Goal: Task Accomplishment & Management: Manage account settings

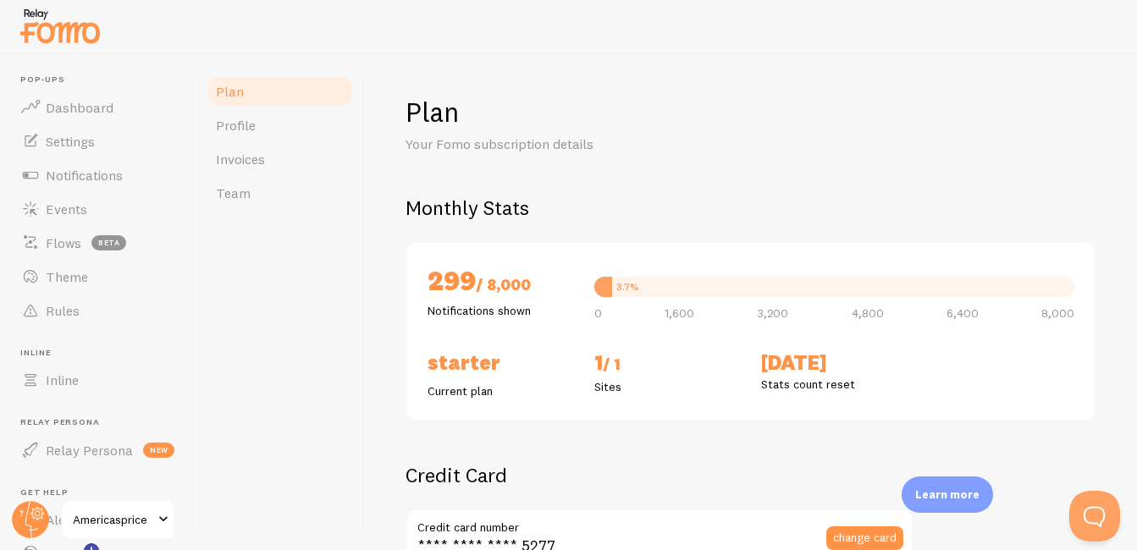
scroll to position [87, 0]
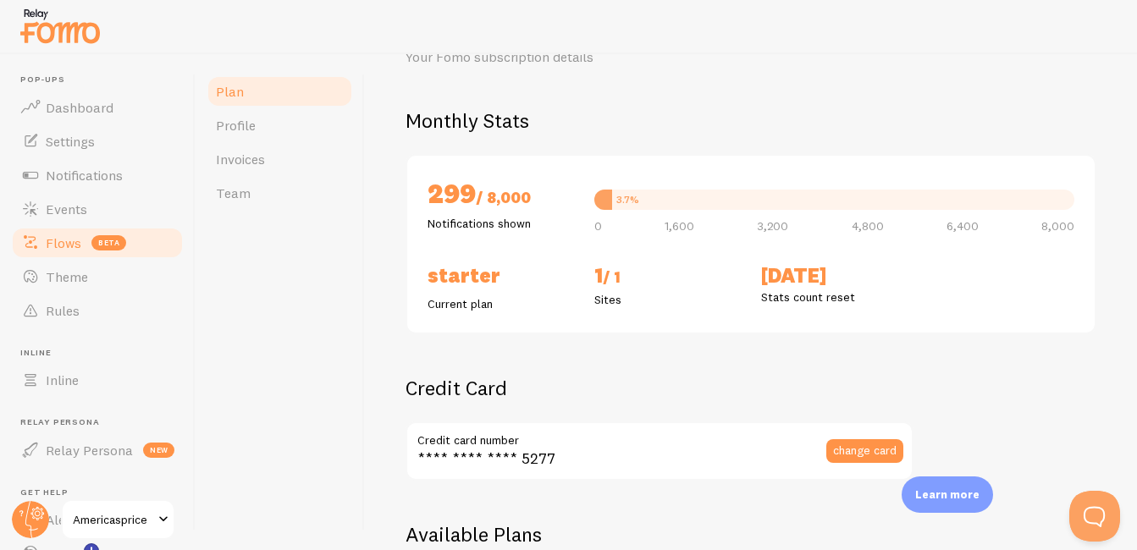
click at [93, 251] on link "Flows beta" at bounding box center [97, 243] width 174 height 34
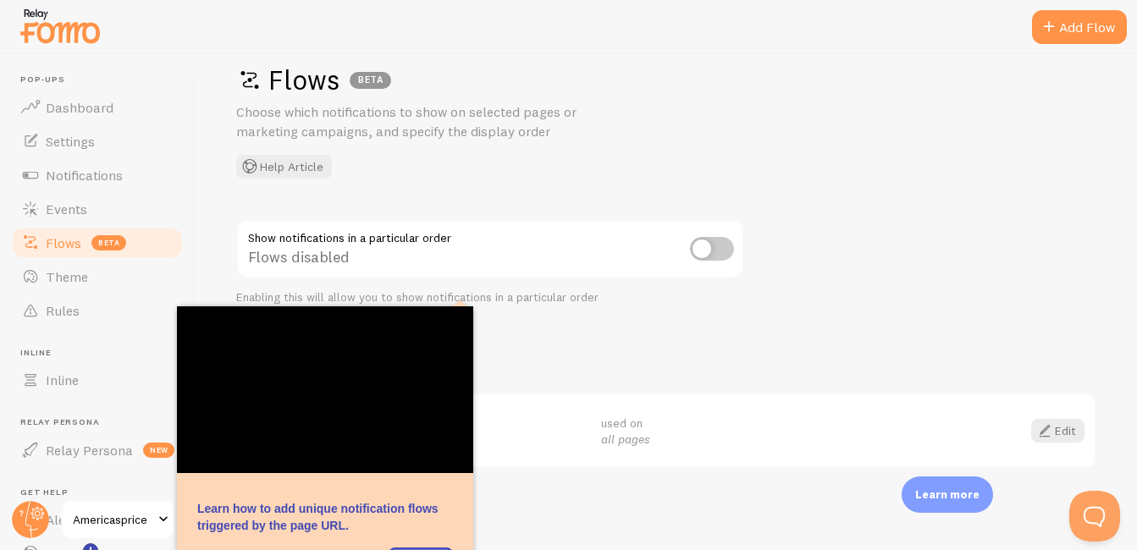
scroll to position [47, 0]
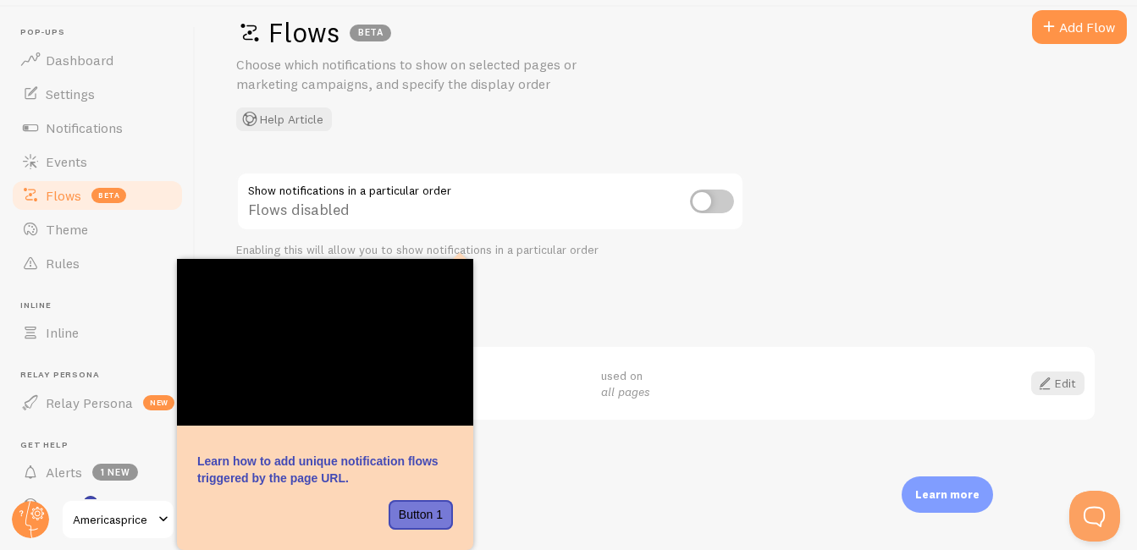
click at [622, 297] on div "Flows BETA Choose which notifications to show on selected pages or marketing ca…" at bounding box center [666, 255] width 941 height 496
click at [764, 242] on div "Flows BETA Choose which notifications to show on selected pages or marketing ca…" at bounding box center [666, 255] width 941 height 496
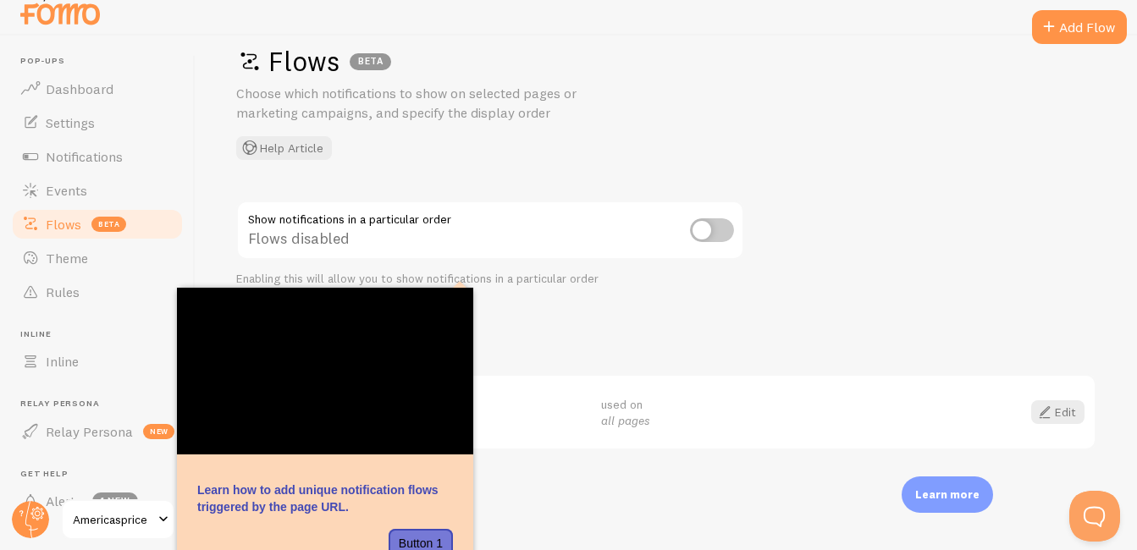
click at [653, 287] on div "Flows BETA Choose which notifications to show on selected pages or marketing ca…" at bounding box center [666, 284] width 941 height 496
click at [741, 311] on div "Flows BETA Choose which notifications to show on selected pages or marketing ca…" at bounding box center [666, 284] width 941 height 496
click at [817, 175] on div "Flows BETA Choose which notifications to show on selected pages or marketing ca…" at bounding box center [666, 284] width 941 height 496
click at [82, 197] on span "Events" at bounding box center [66, 190] width 41 height 17
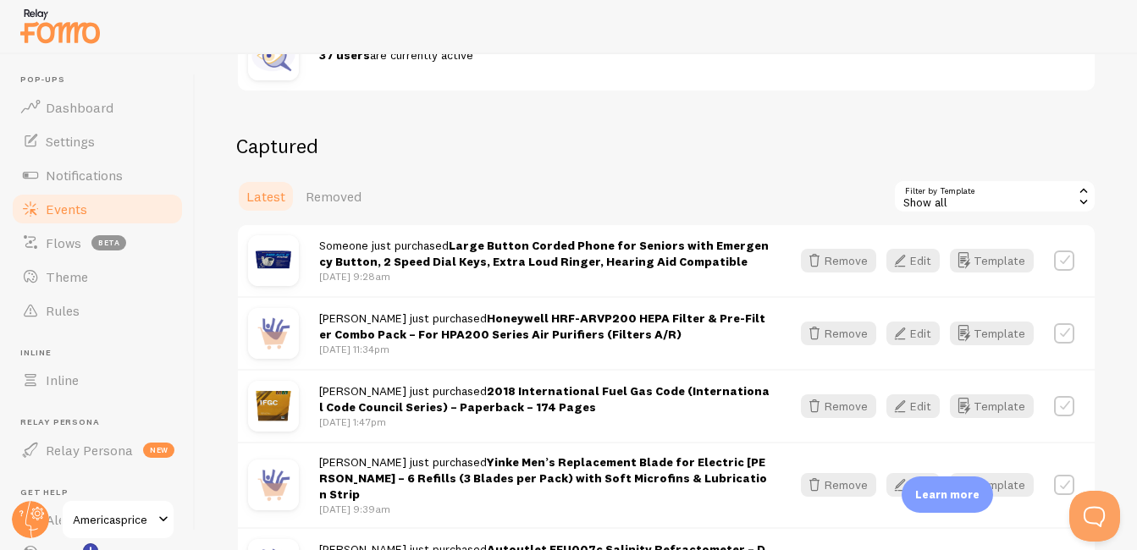
scroll to position [455, 0]
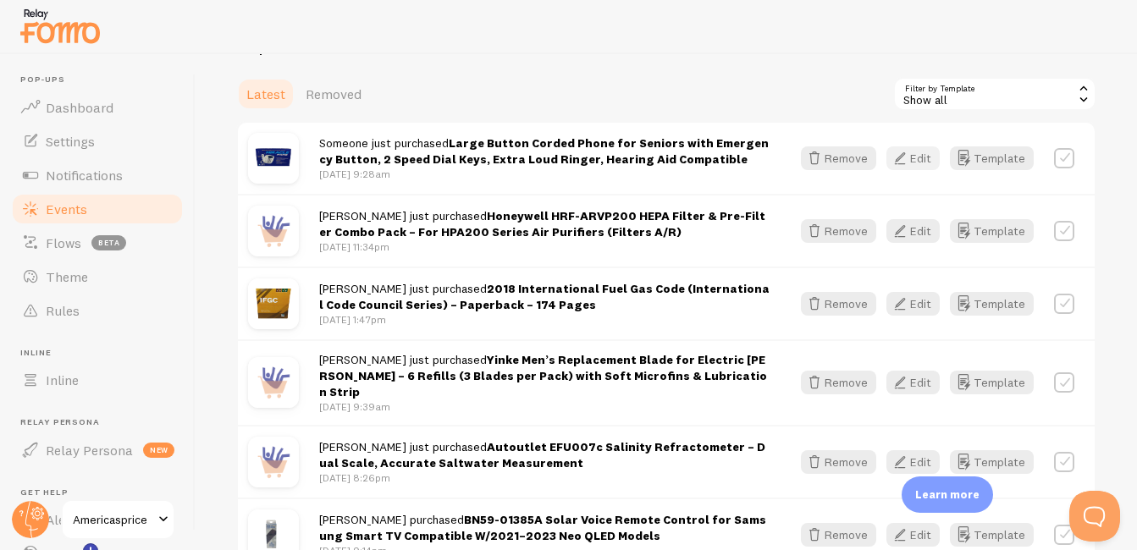
click at [822, 155] on button "Edit" at bounding box center [912, 158] width 53 height 24
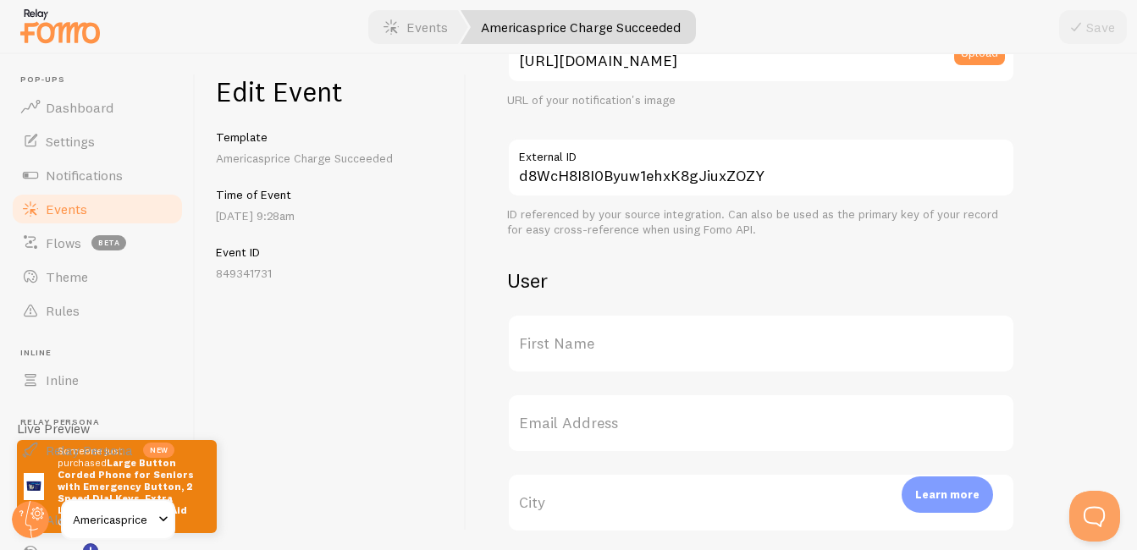
scroll to position [416, 0]
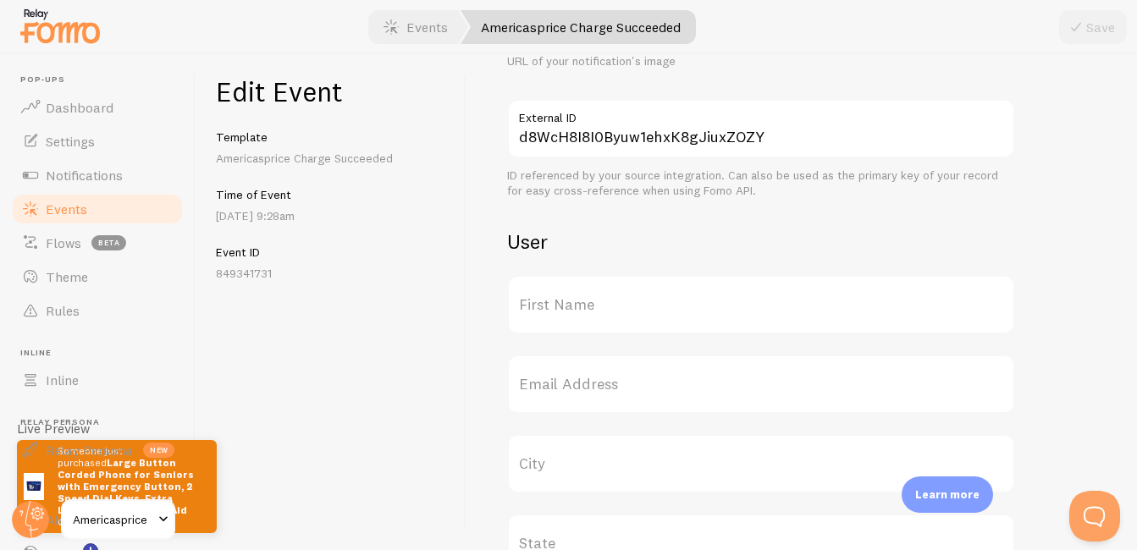
click at [625, 307] on label "First Name" at bounding box center [761, 304] width 508 height 59
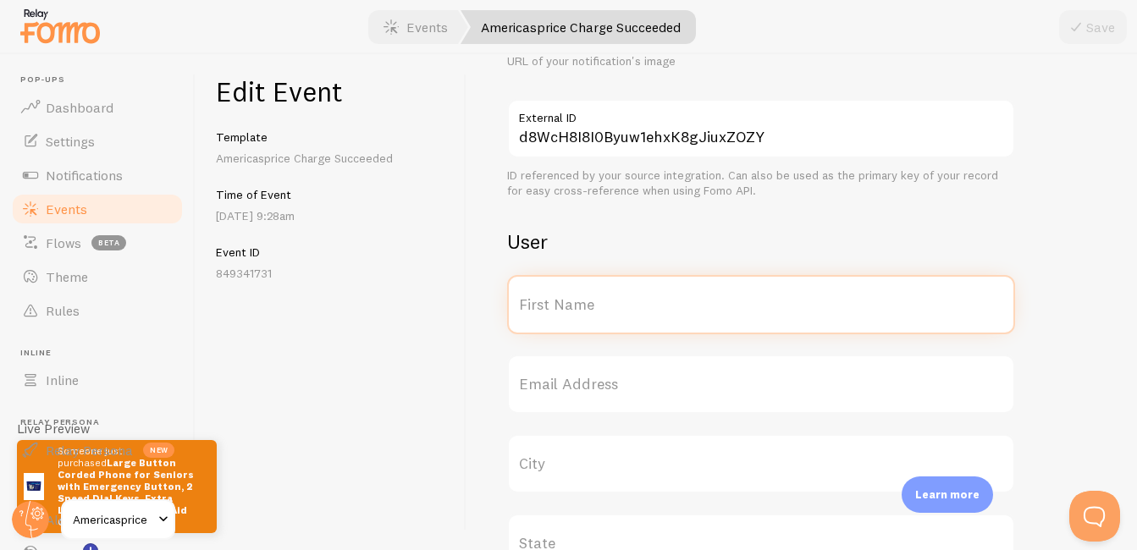
click at [625, 307] on input "First Name" at bounding box center [761, 304] width 508 height 59
type input "[PERSON_NAME]"
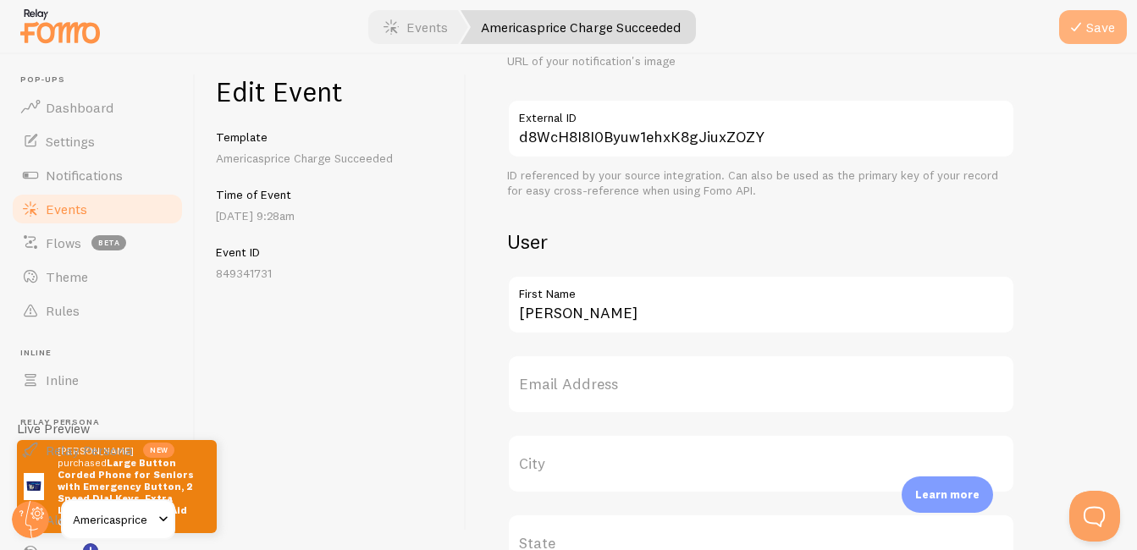
click at [822, 38] on button "Save" at bounding box center [1093, 27] width 68 height 34
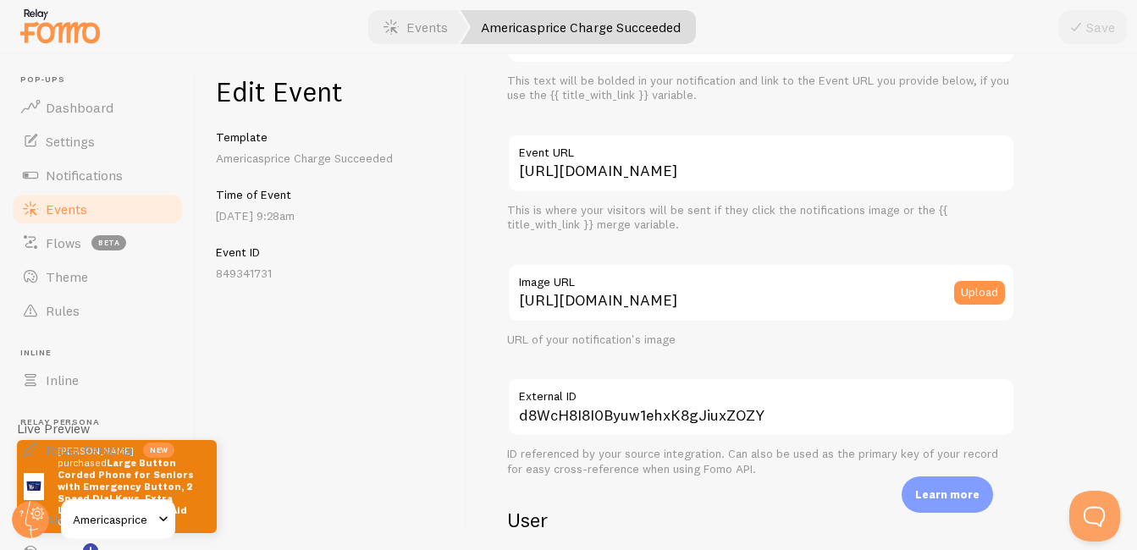
scroll to position [0, 0]
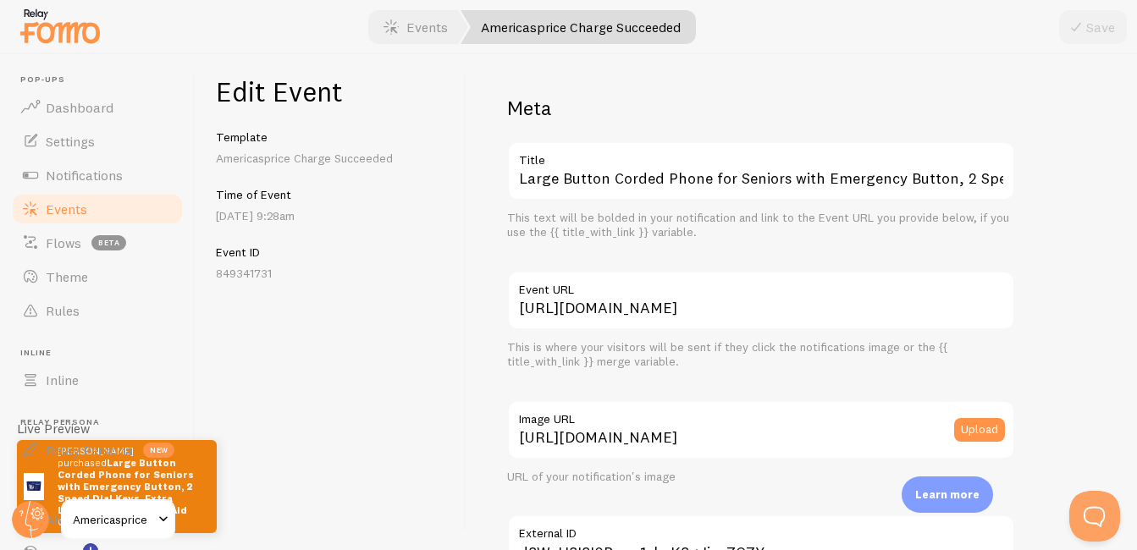
click at [73, 217] on span "Events" at bounding box center [66, 209] width 41 height 17
